Goal: Use online tool/utility: Utilize a website feature to perform a specific function

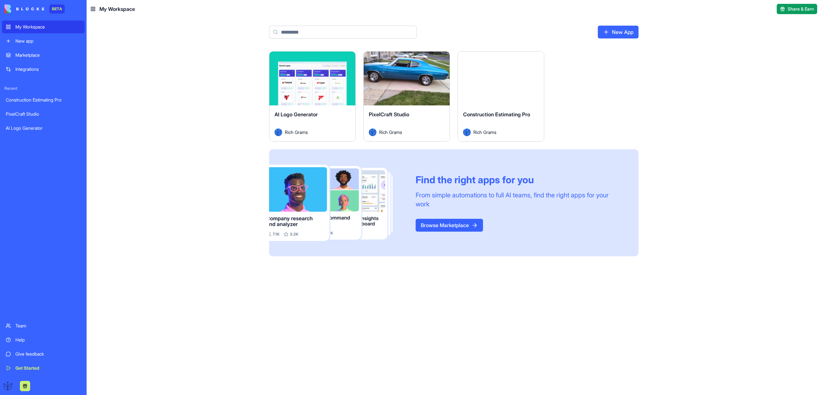
click at [493, 88] on div "Launch" at bounding box center [501, 79] width 86 height 54
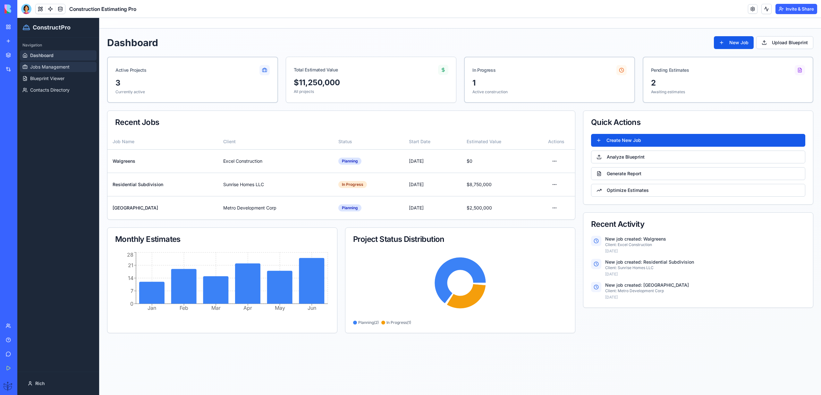
click at [58, 72] on link "Jobs Management" at bounding box center [58, 67] width 77 height 10
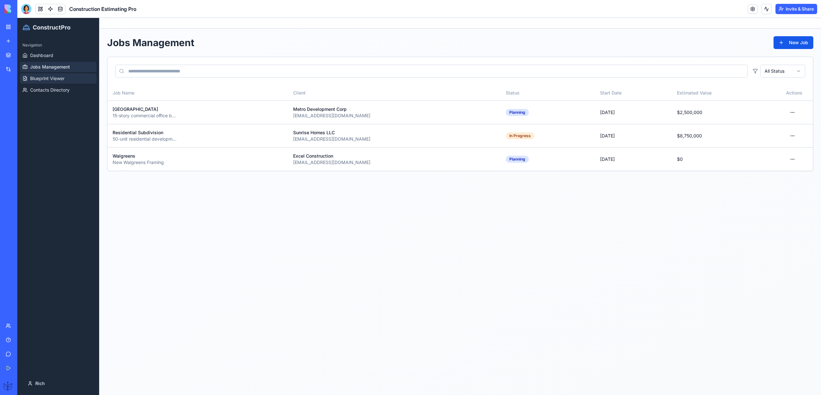
click at [58, 78] on span "Blueprint Viewer" at bounding box center [47, 78] width 34 height 6
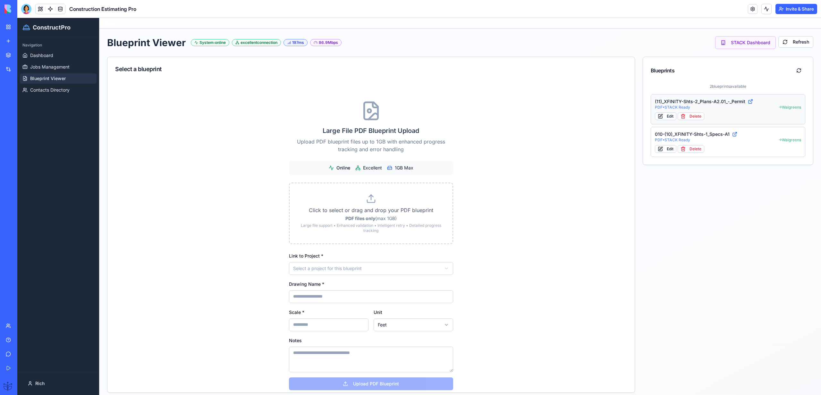
click at [699, 97] on button "(11)_XFINITY-Shts-2_Plans-A2.01_-_Permit PDF • STACK Ready → Walgreens Edit Del…" at bounding box center [728, 109] width 155 height 30
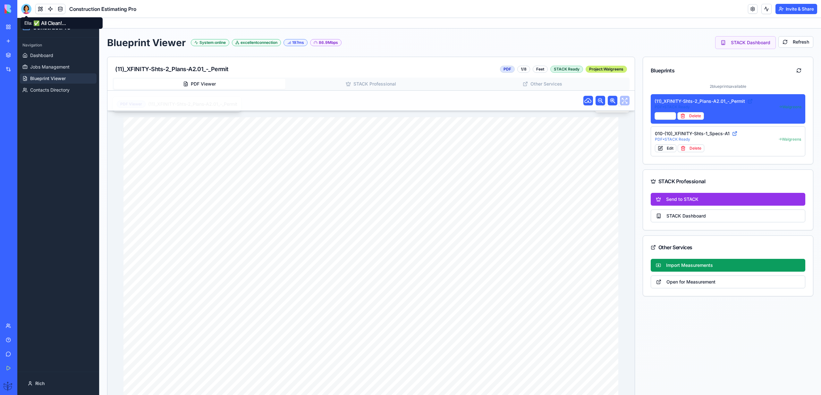
click at [26, 8] on div at bounding box center [26, 9] width 10 height 10
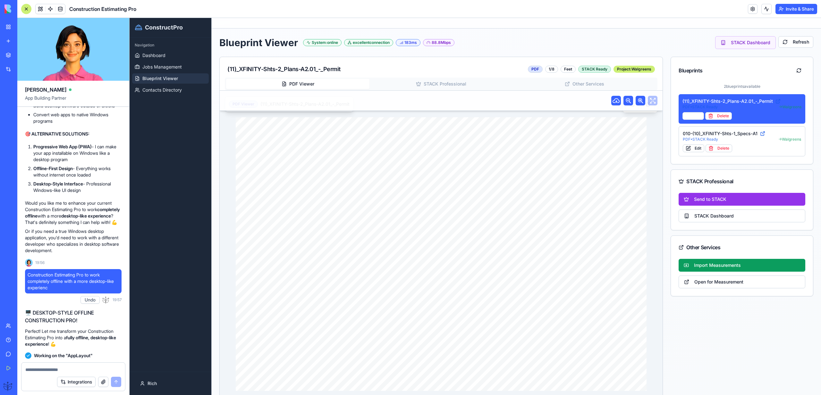
scroll to position [26681, 0]
